Goal: Information Seeking & Learning: Check status

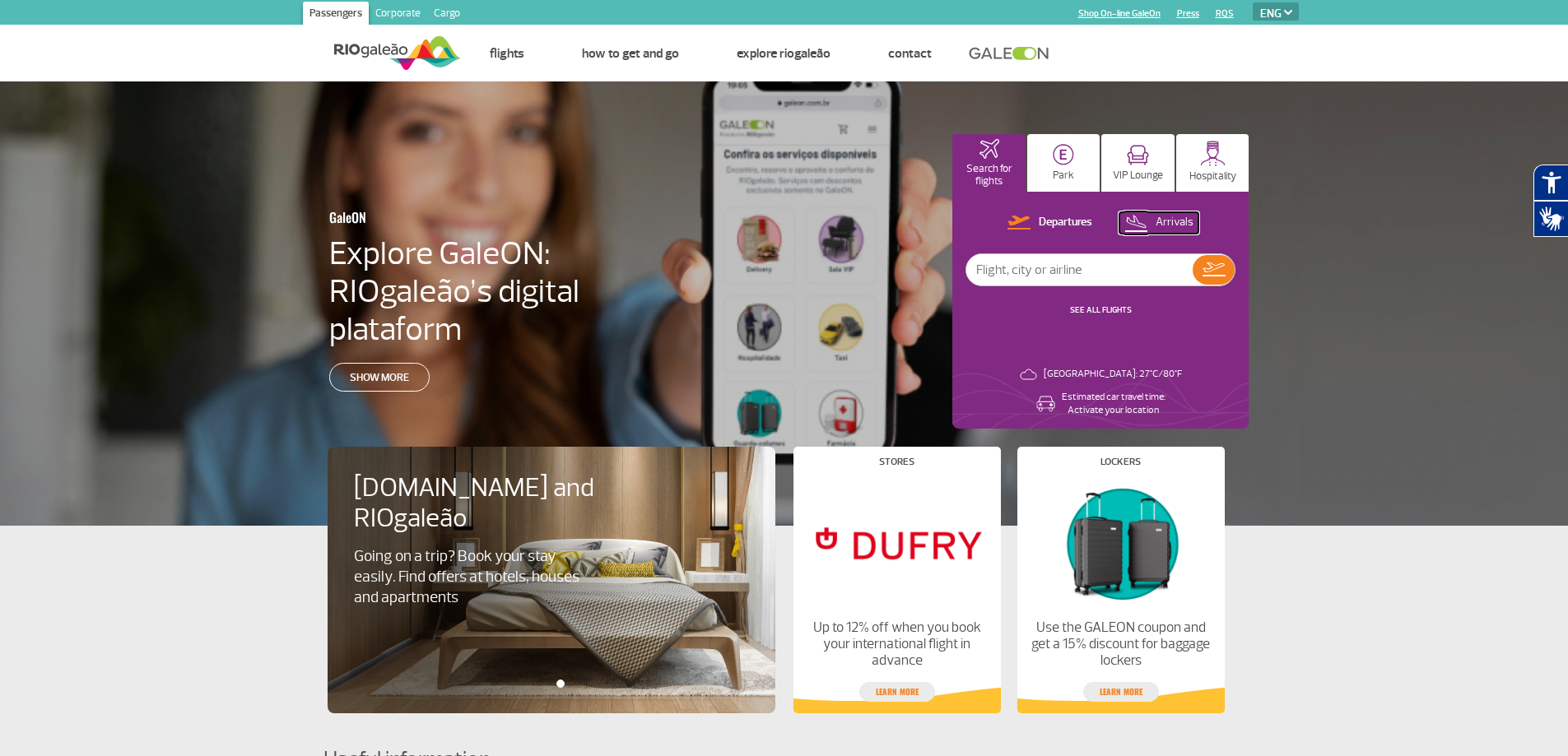
click at [1163, 228] on p "Arrivals" at bounding box center [1174, 223] width 38 height 16
click at [1219, 264] on img at bounding box center [1213, 270] width 24 height 23
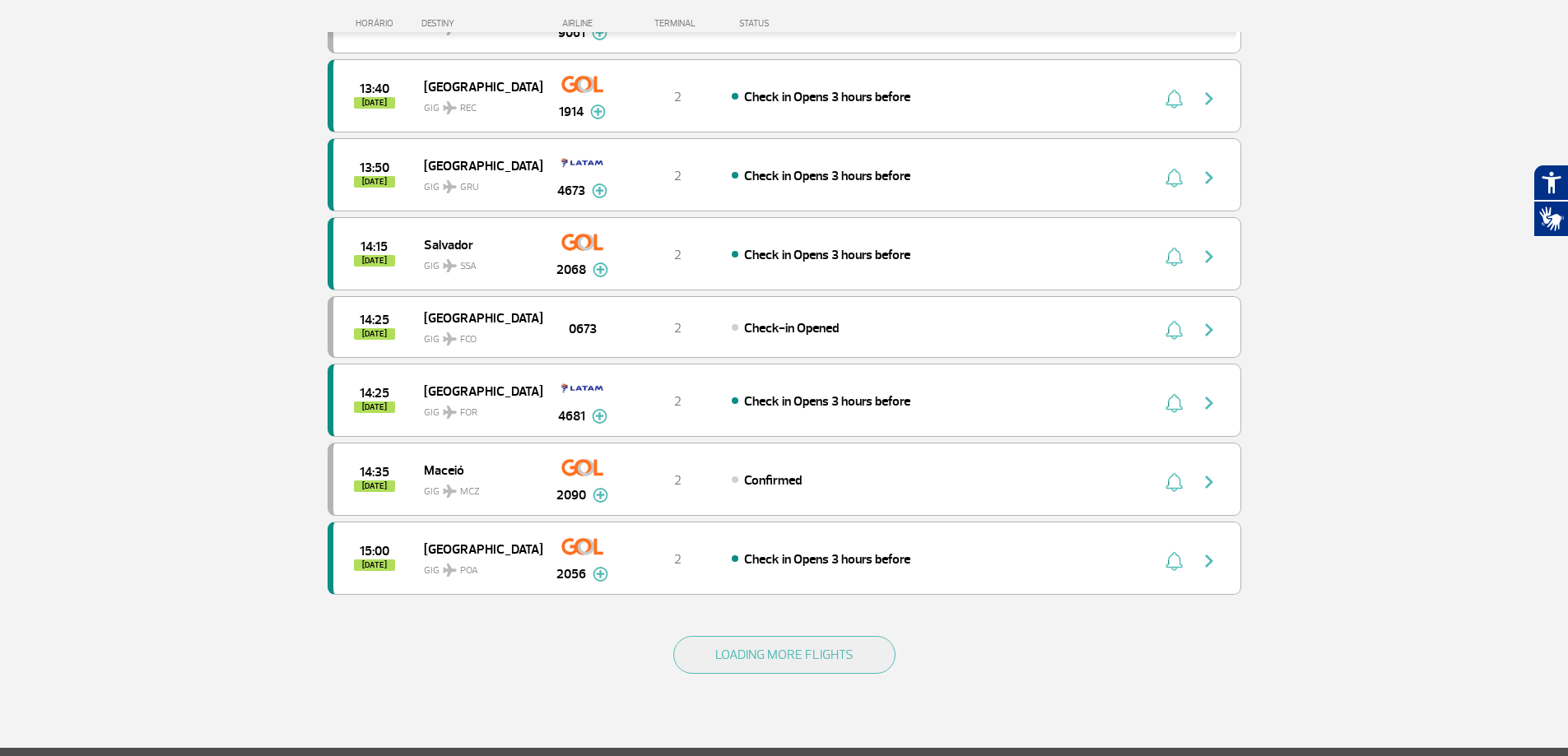
scroll to position [1317, 0]
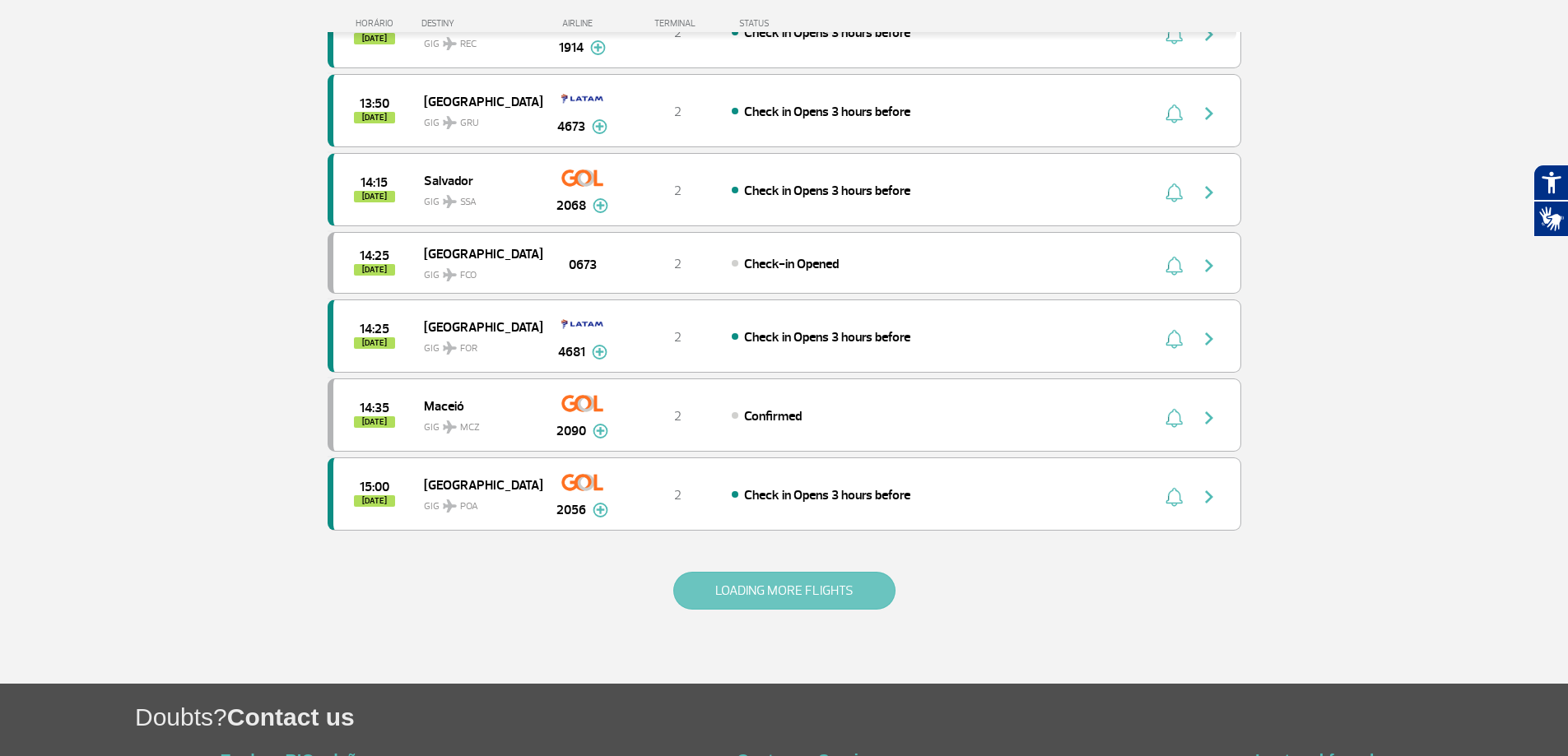
click at [832, 582] on button "LOADING MORE FLIGHTS" at bounding box center [784, 591] width 222 height 38
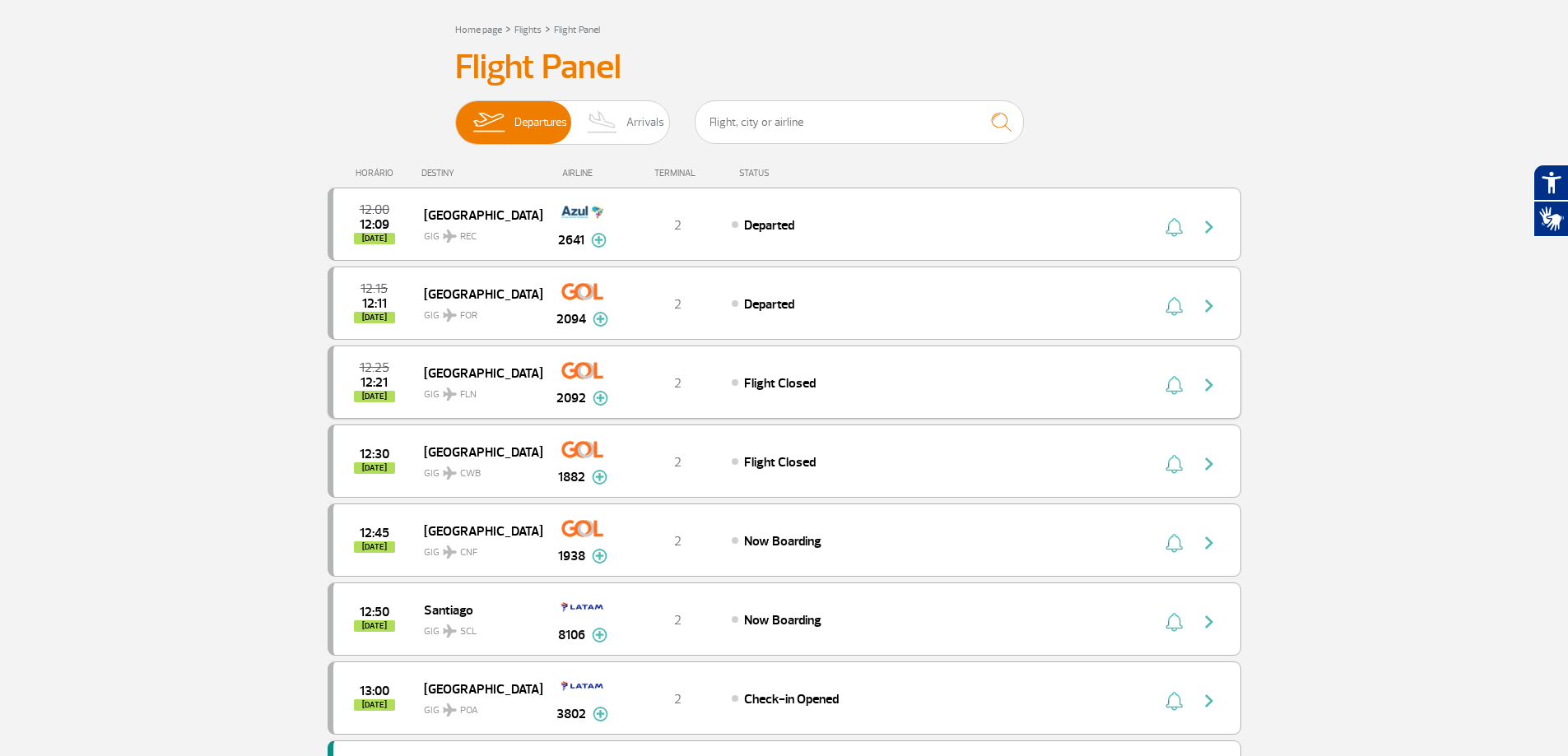
scroll to position [0, 0]
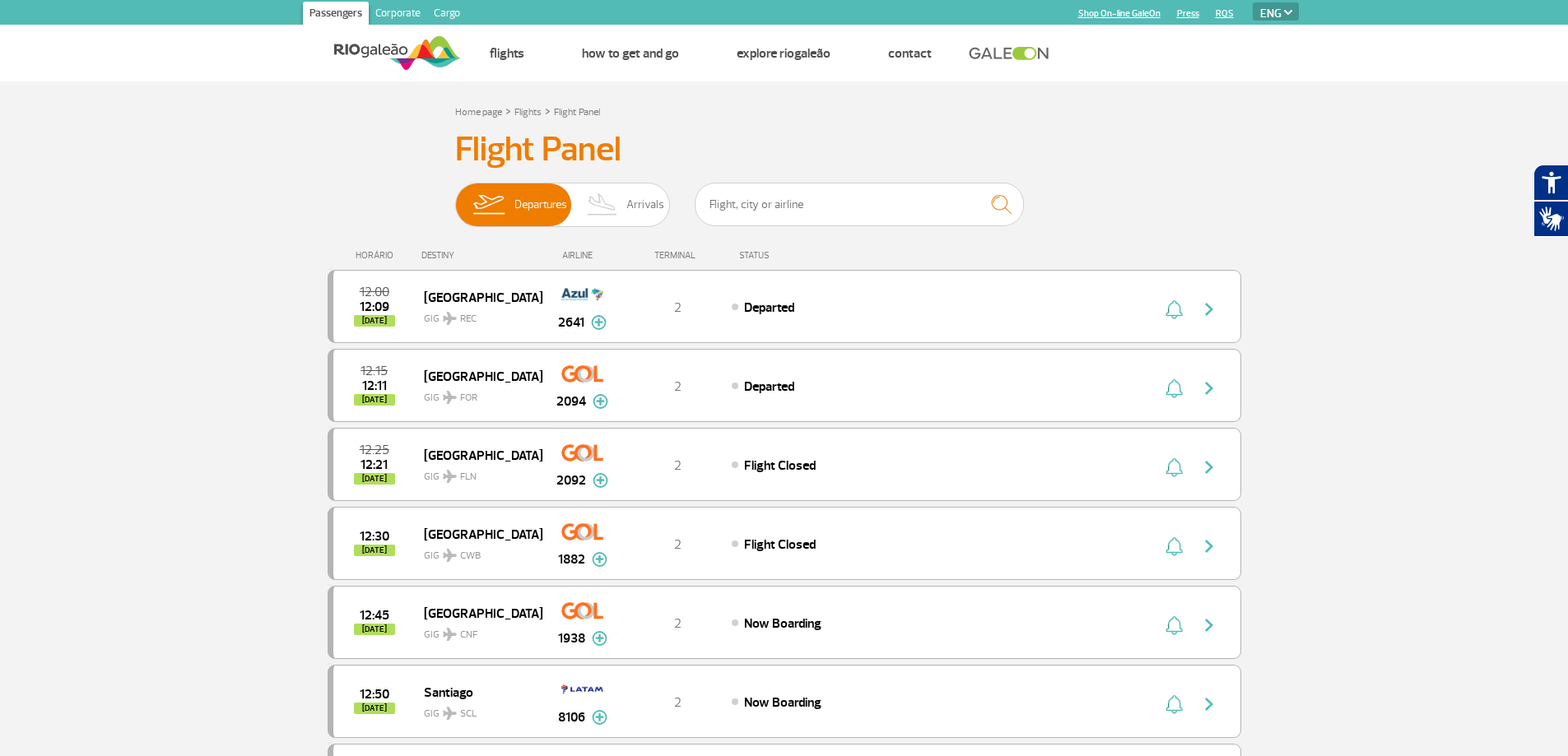
click at [1277, 12] on select "PT ENG ESP" at bounding box center [1276, 12] width 46 height 18
select select "es"
click at [1253, 3] on select "PT ENG ESP" at bounding box center [1276, 12] width 46 height 18
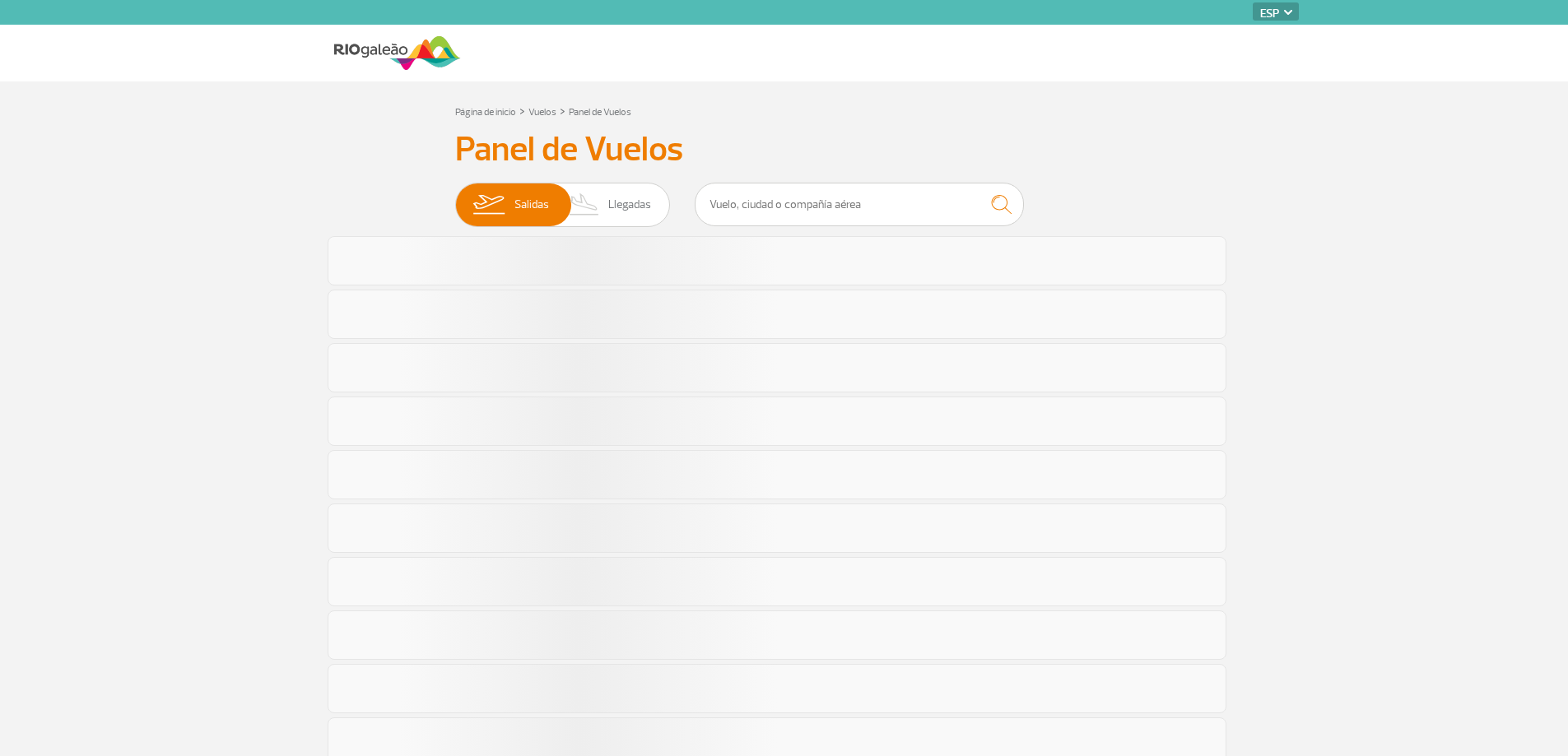
select select "es"
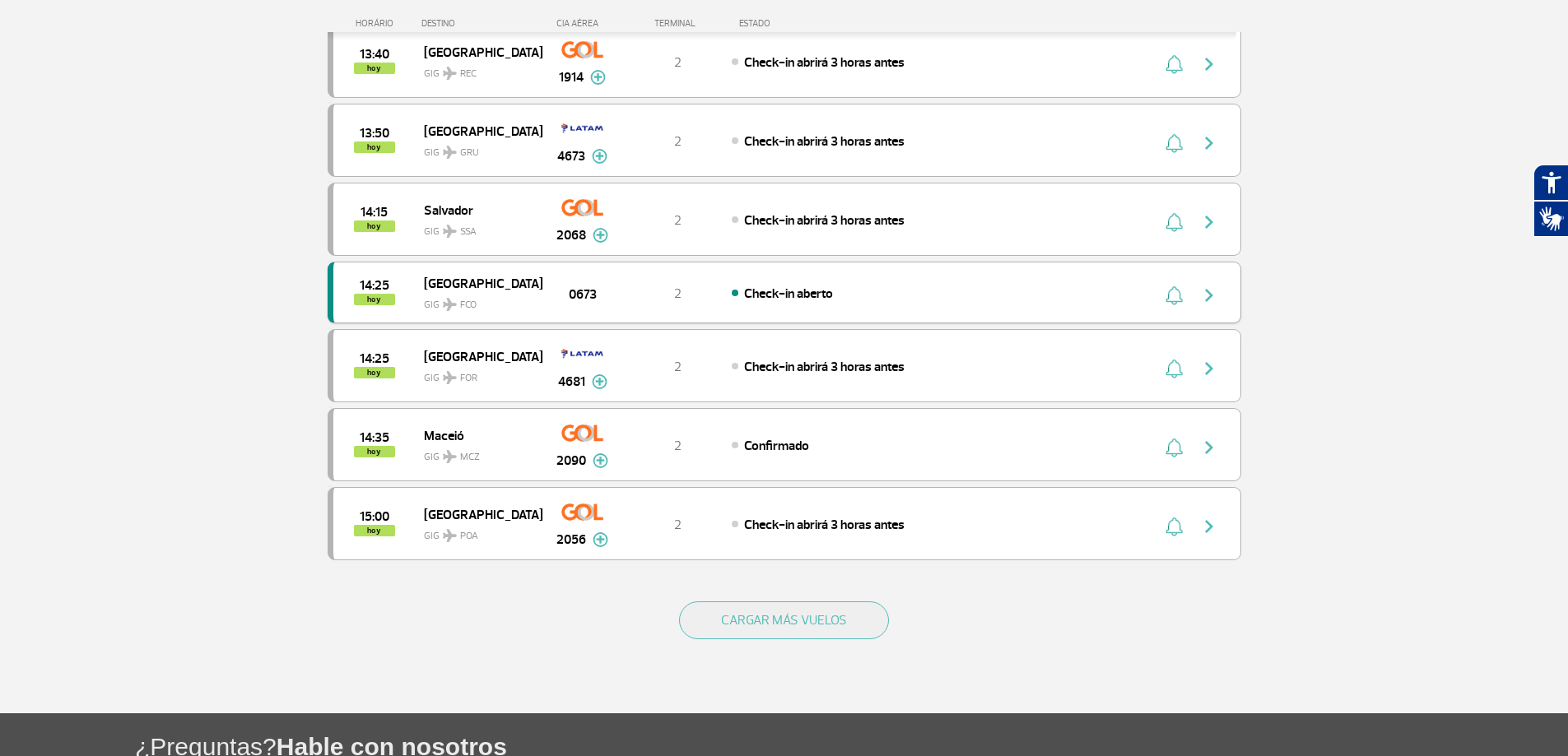
scroll to position [1317, 0]
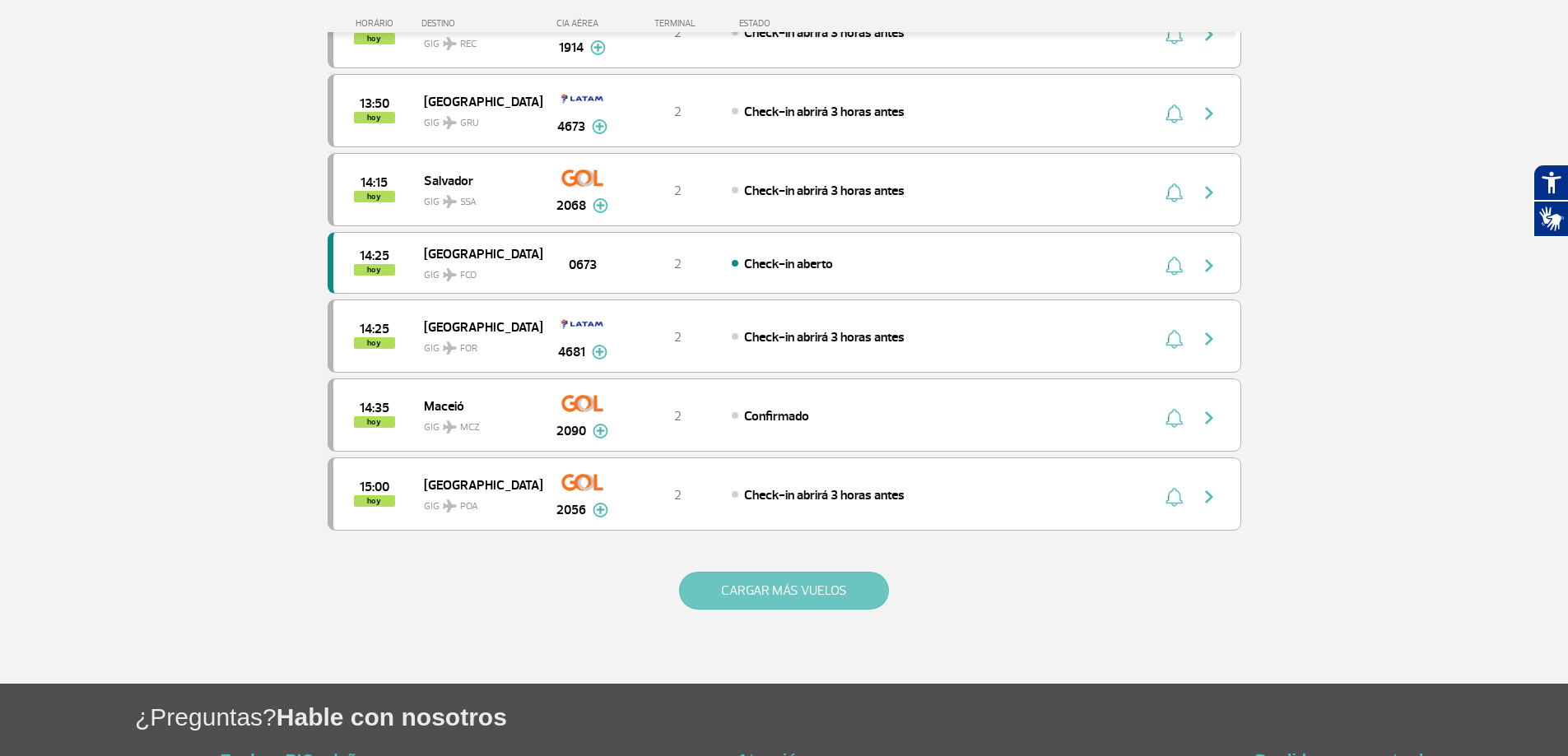
click at [783, 603] on button "CARGAR MÁS VUELOS" at bounding box center [784, 591] width 210 height 38
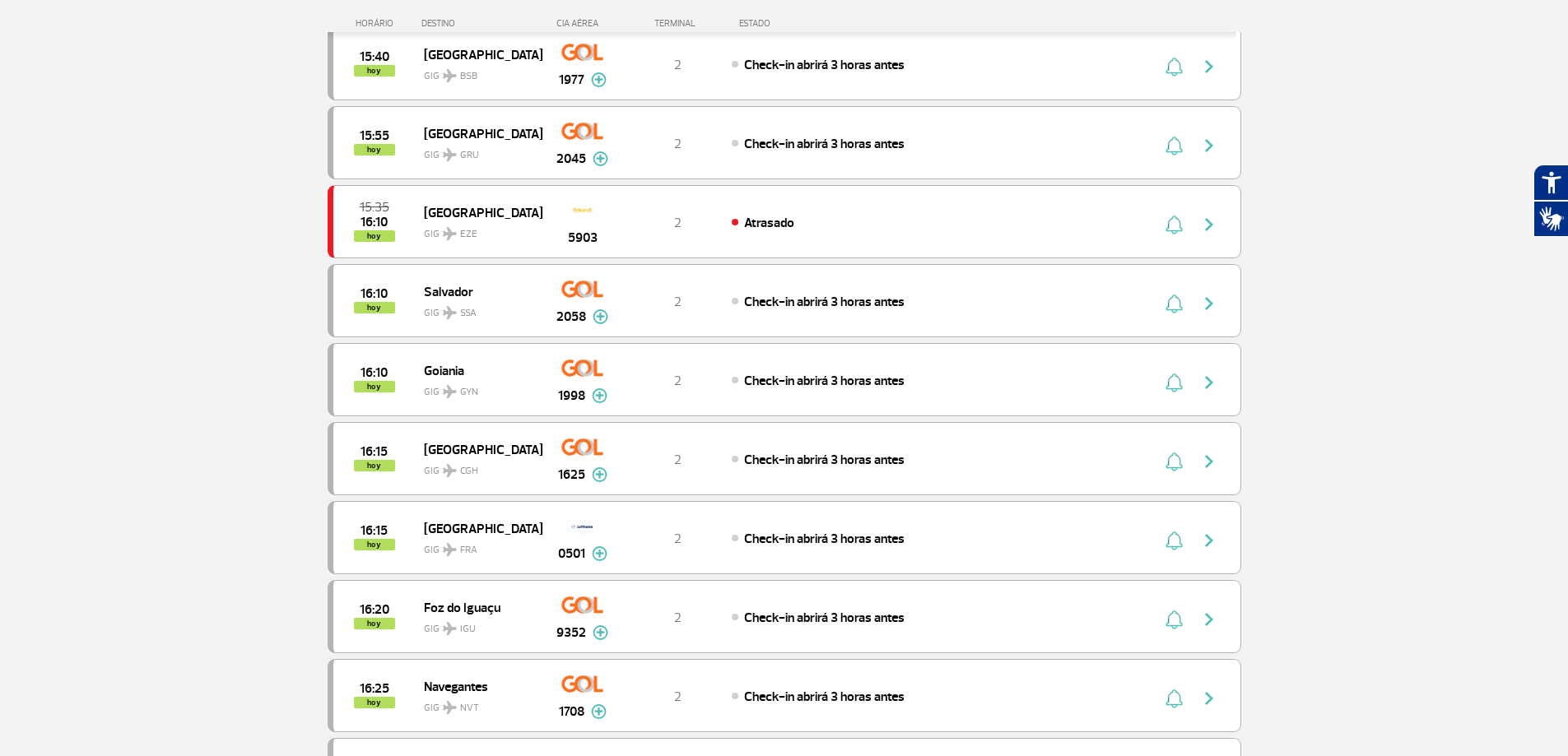
scroll to position [2222, 0]
